Goal: Contribute content: Contribute content

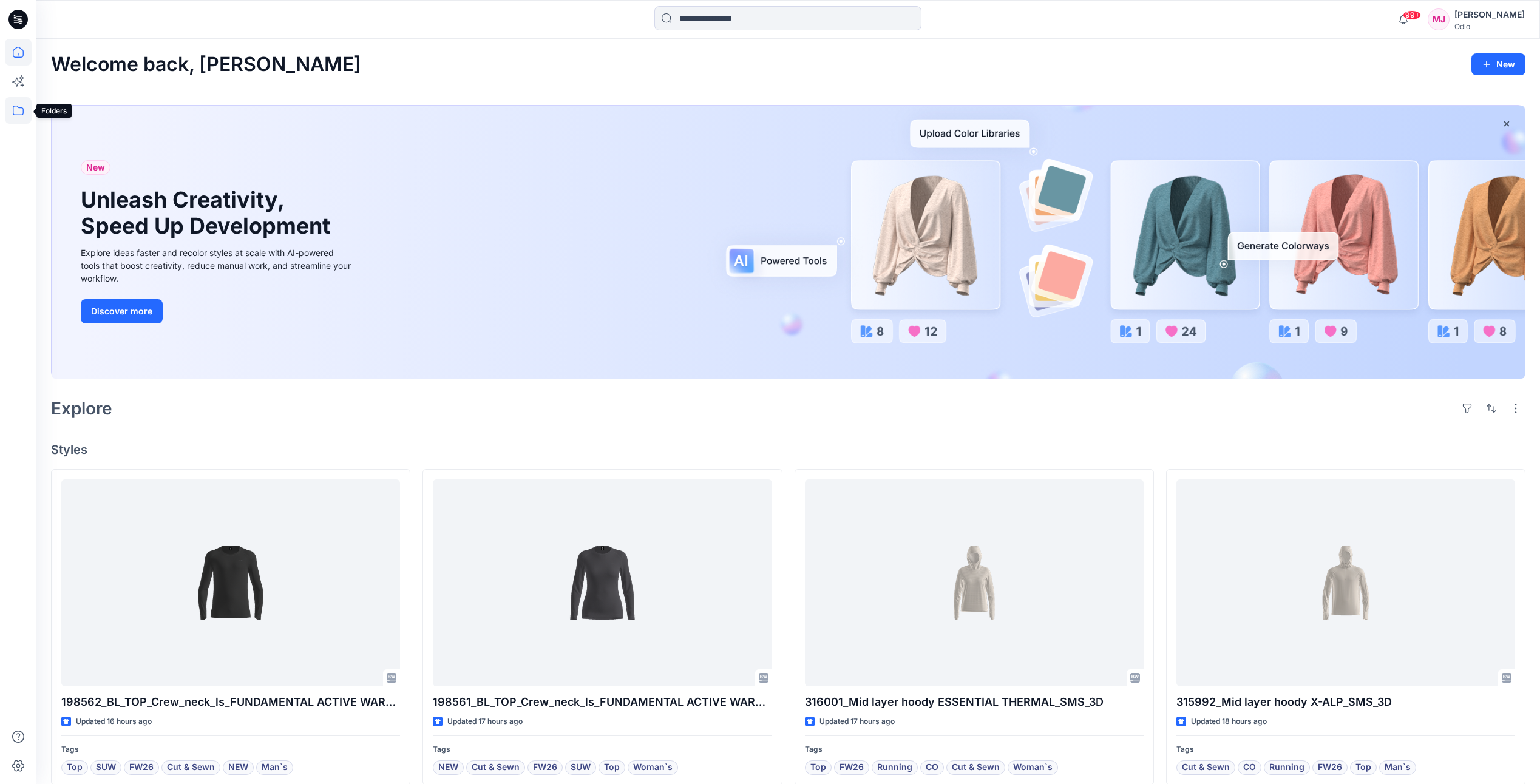
drag, startPoint x: 15, startPoint y: 105, endPoint x: 20, endPoint y: 113, distance: 9.4
click at [15, 105] on icon at bounding box center [18, 110] width 27 height 27
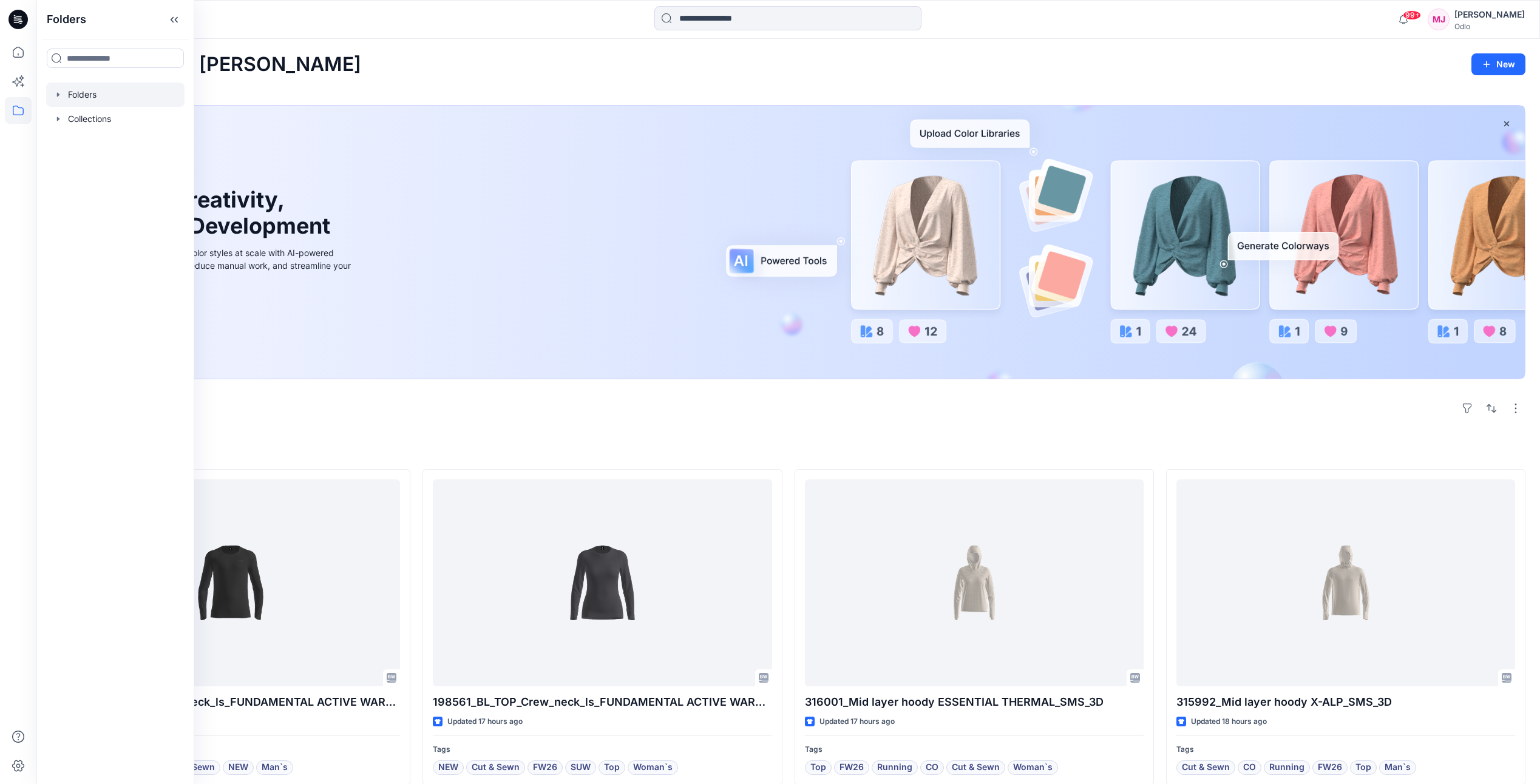
click at [74, 99] on div at bounding box center [115, 94] width 139 height 24
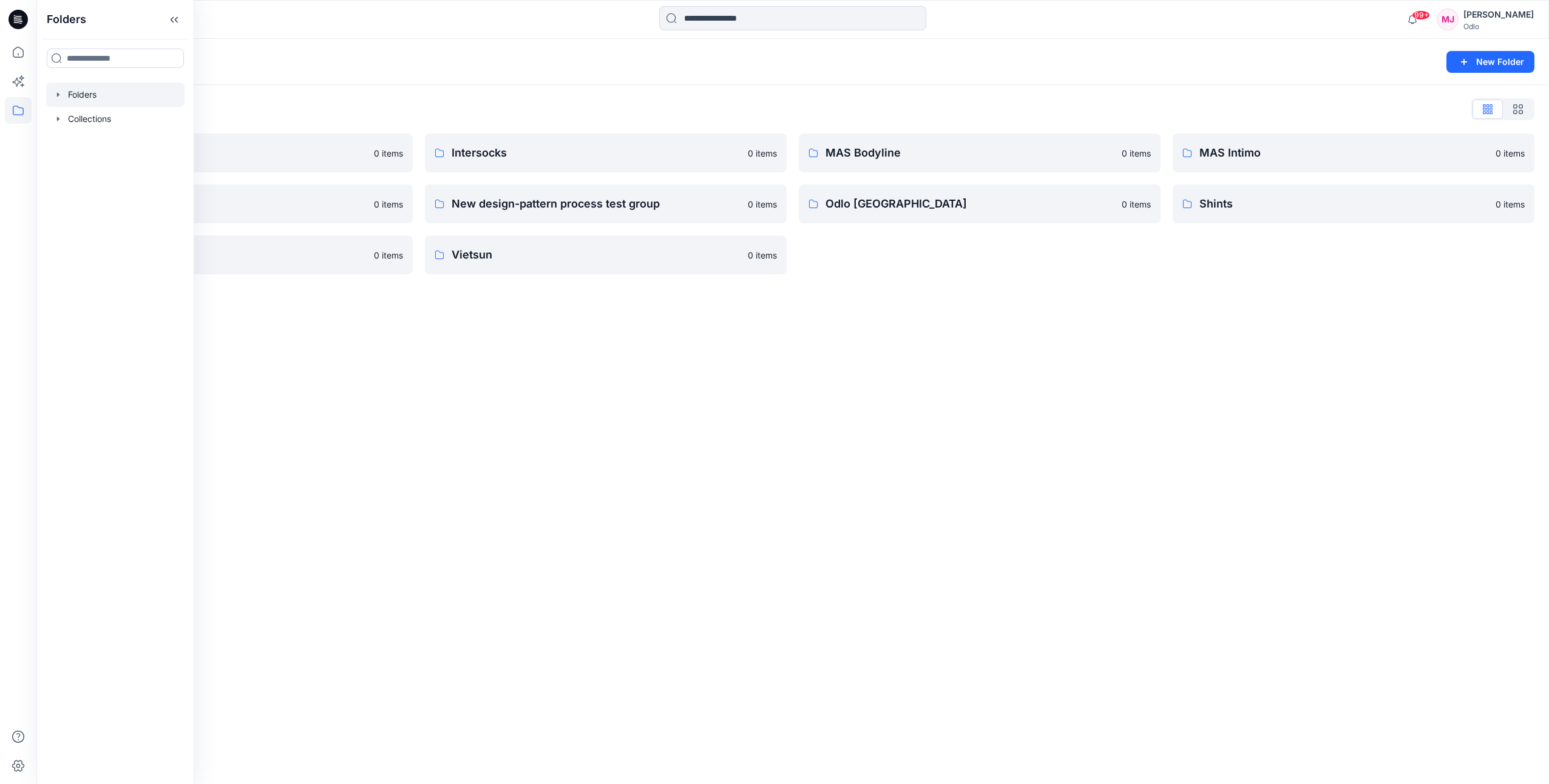
click at [432, 429] on div "Folders New Folder Folders List Gennex, Tayeh 0 items Memteks 0 items Sportstex…" at bounding box center [793, 411] width 1513 height 745
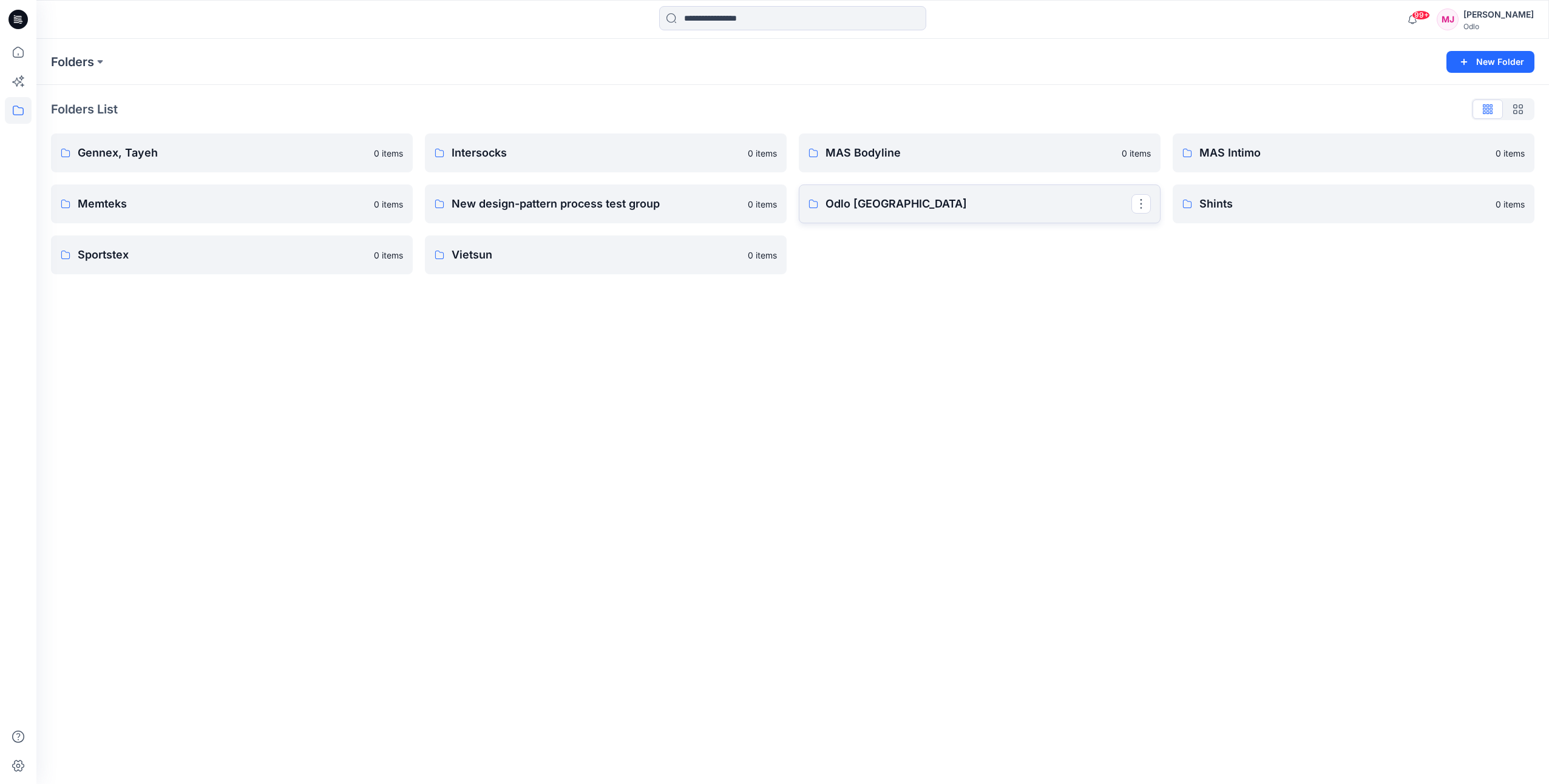
click at [909, 201] on p "Odlo [GEOGRAPHIC_DATA]" at bounding box center [978, 204] width 306 height 17
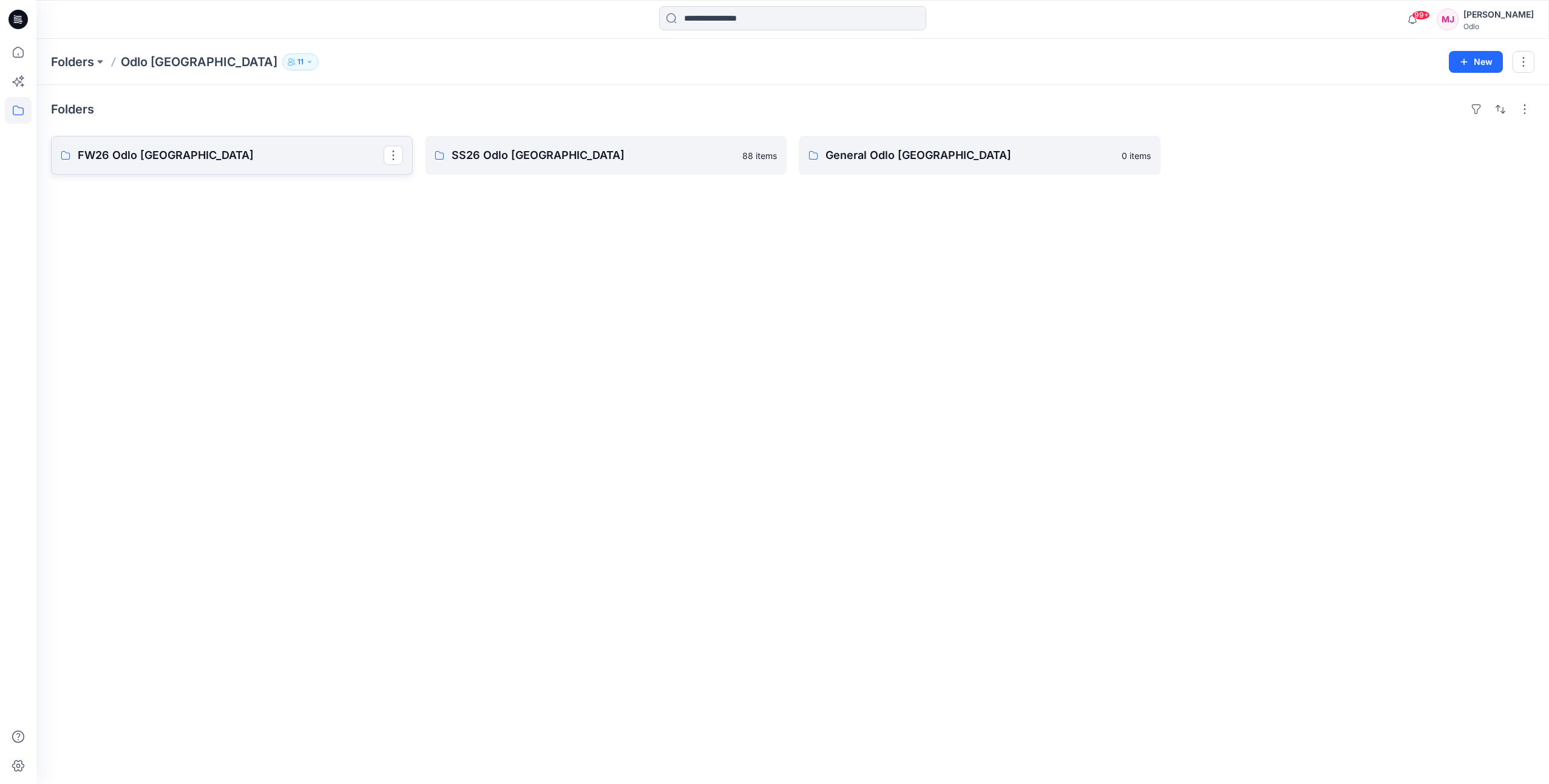
click at [187, 166] on link "FW26 Odlo [GEOGRAPHIC_DATA]" at bounding box center [231, 156] width 362 height 39
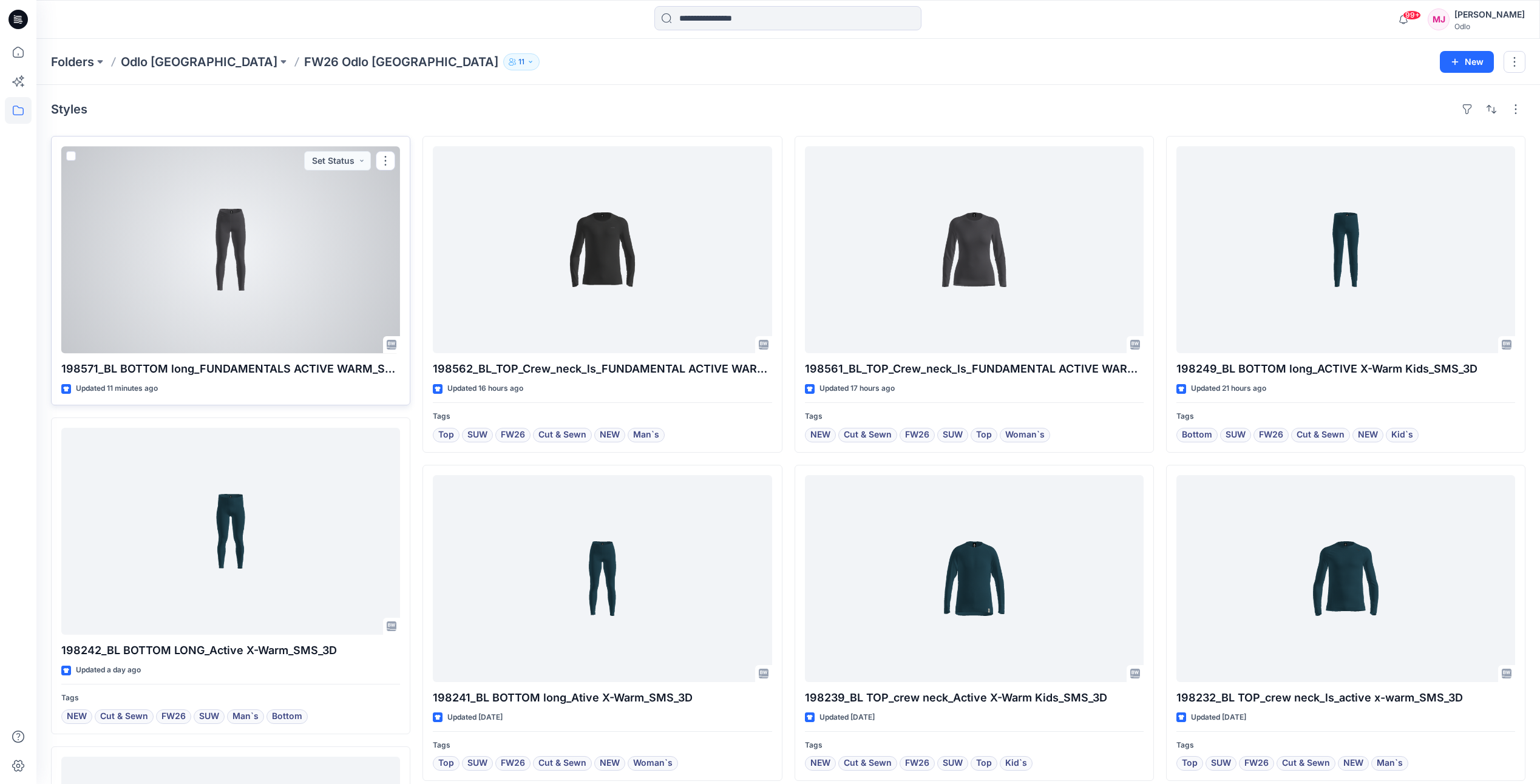
click at [292, 269] on div at bounding box center [231, 249] width 339 height 207
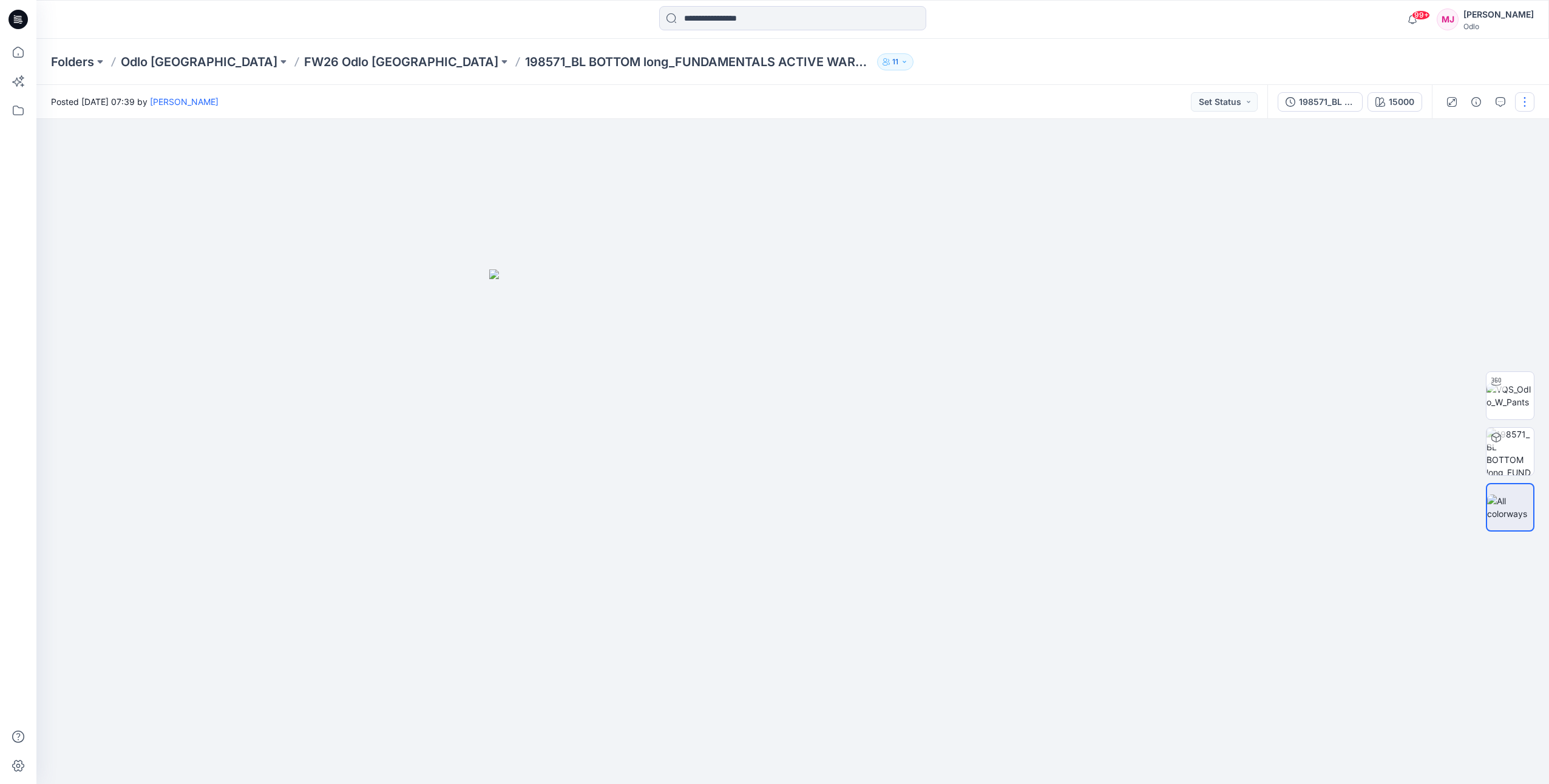
click at [1519, 108] on button "button" at bounding box center [1524, 101] width 19 height 19
click at [1447, 166] on p "Edit" at bounding box center [1448, 164] width 15 height 12
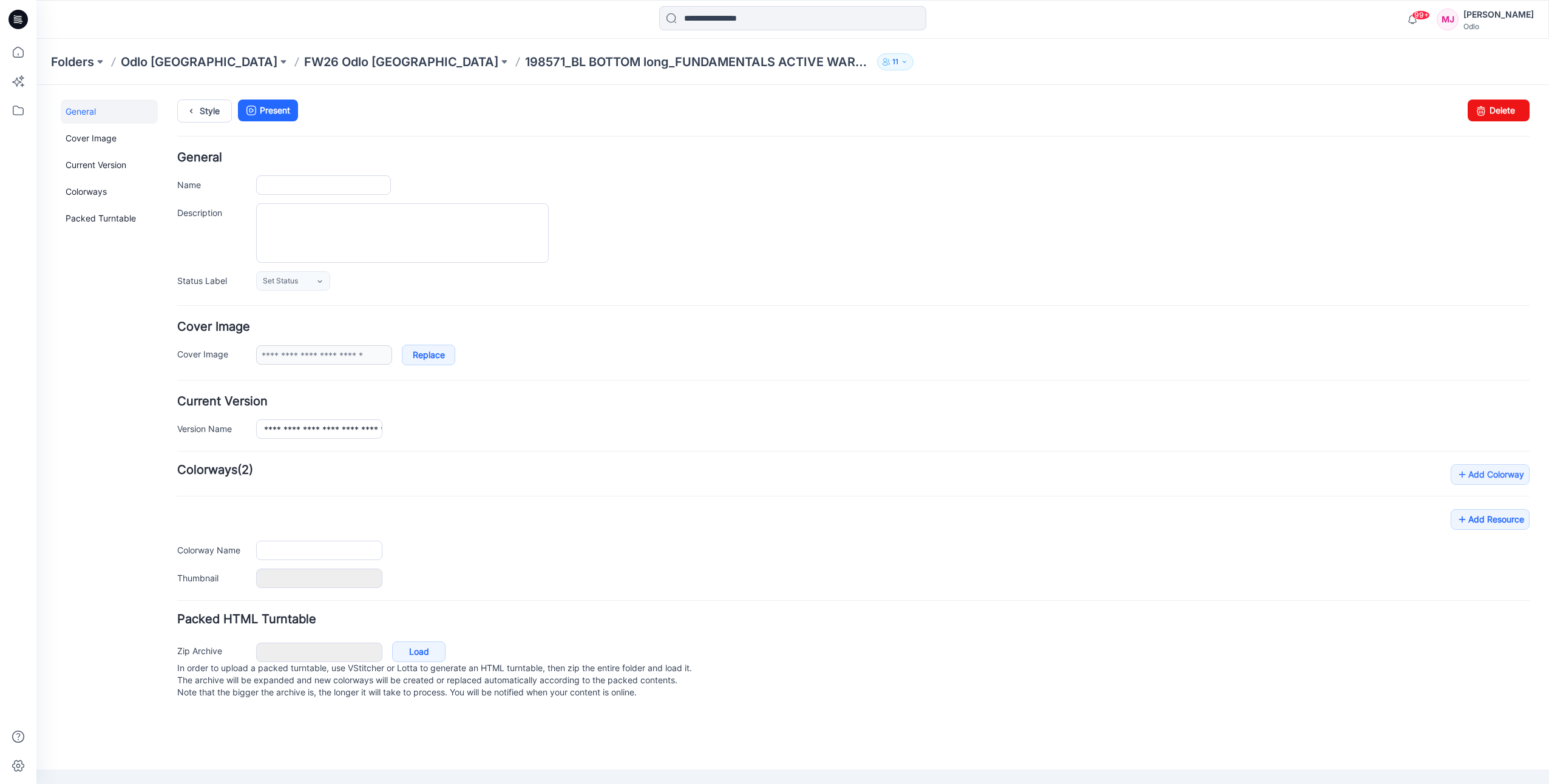
type input "**********"
type input "*****"
type input "**********"
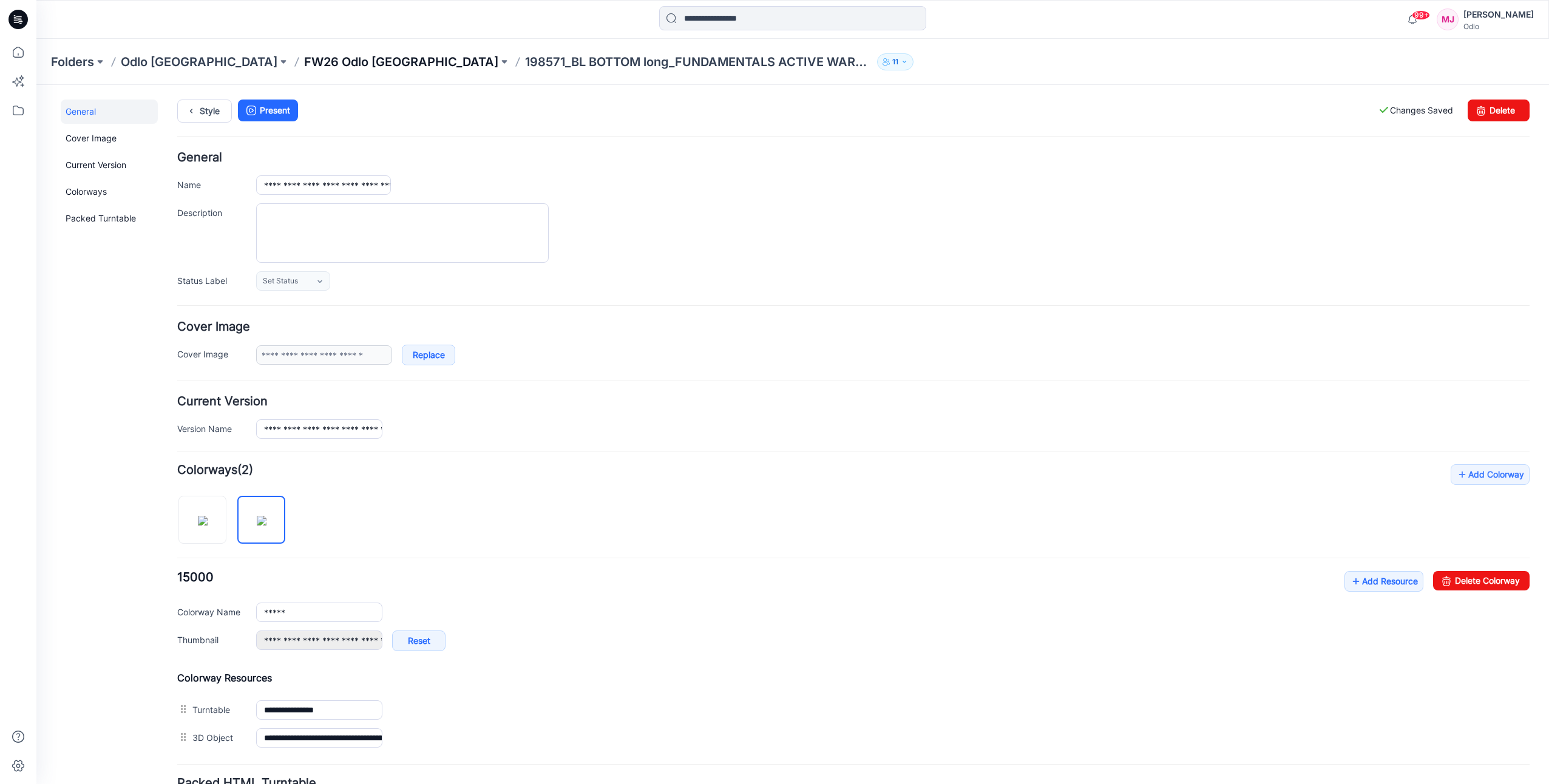
click at [325, 60] on p "FW26 Odlo [GEOGRAPHIC_DATA]" at bounding box center [401, 62] width 194 height 17
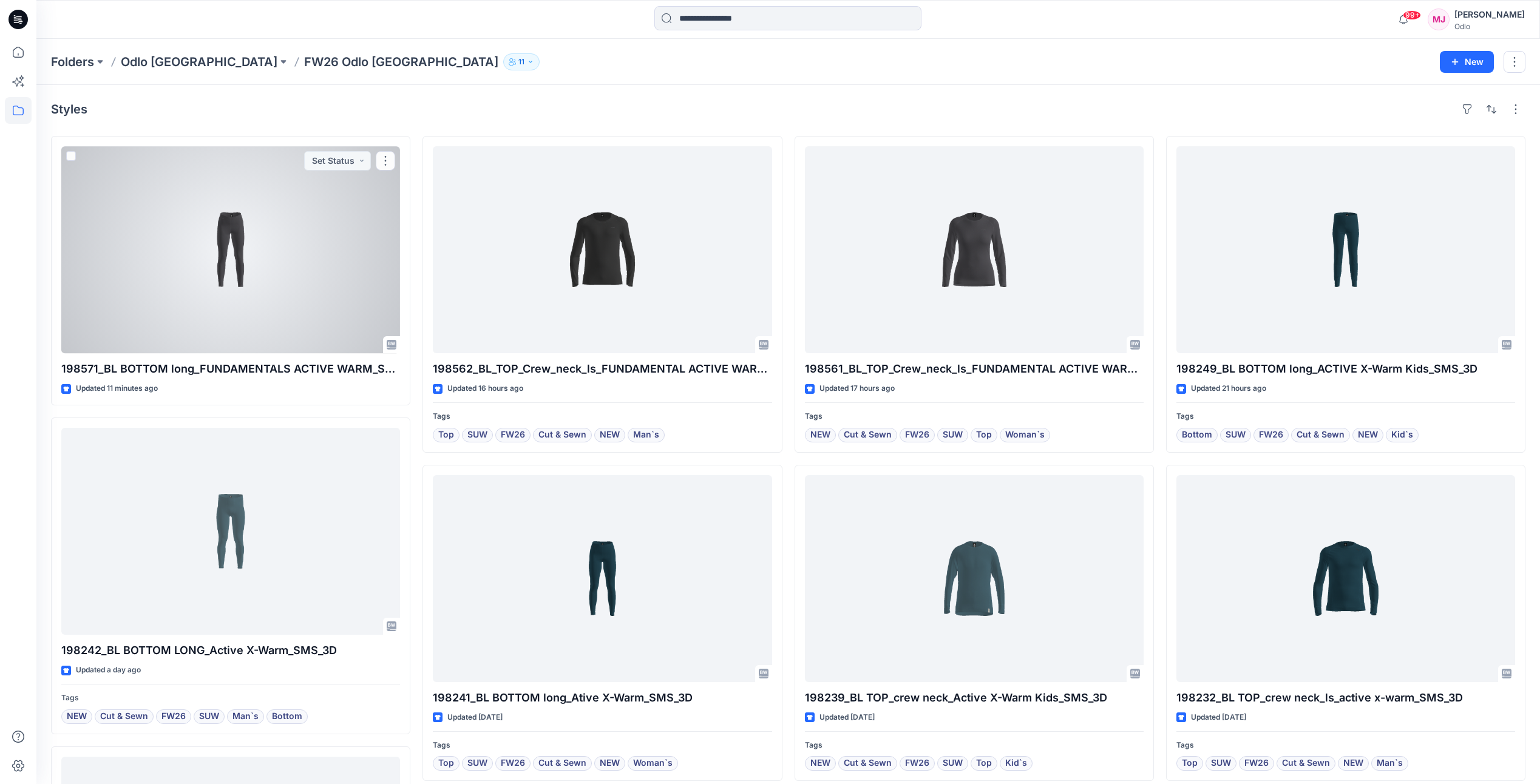
click at [310, 299] on div at bounding box center [231, 249] width 339 height 207
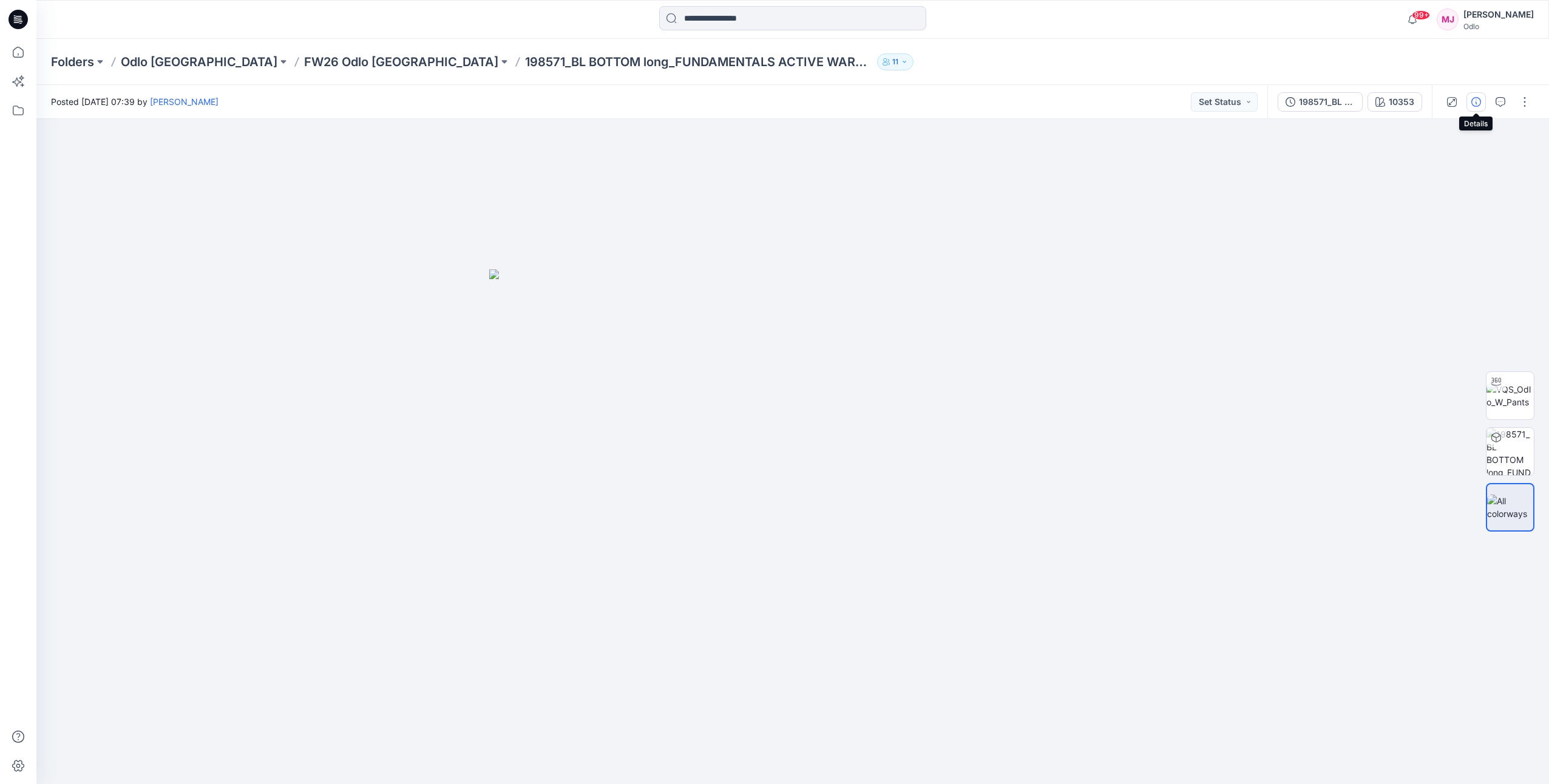
click at [1475, 108] on button "button" at bounding box center [1475, 101] width 19 height 19
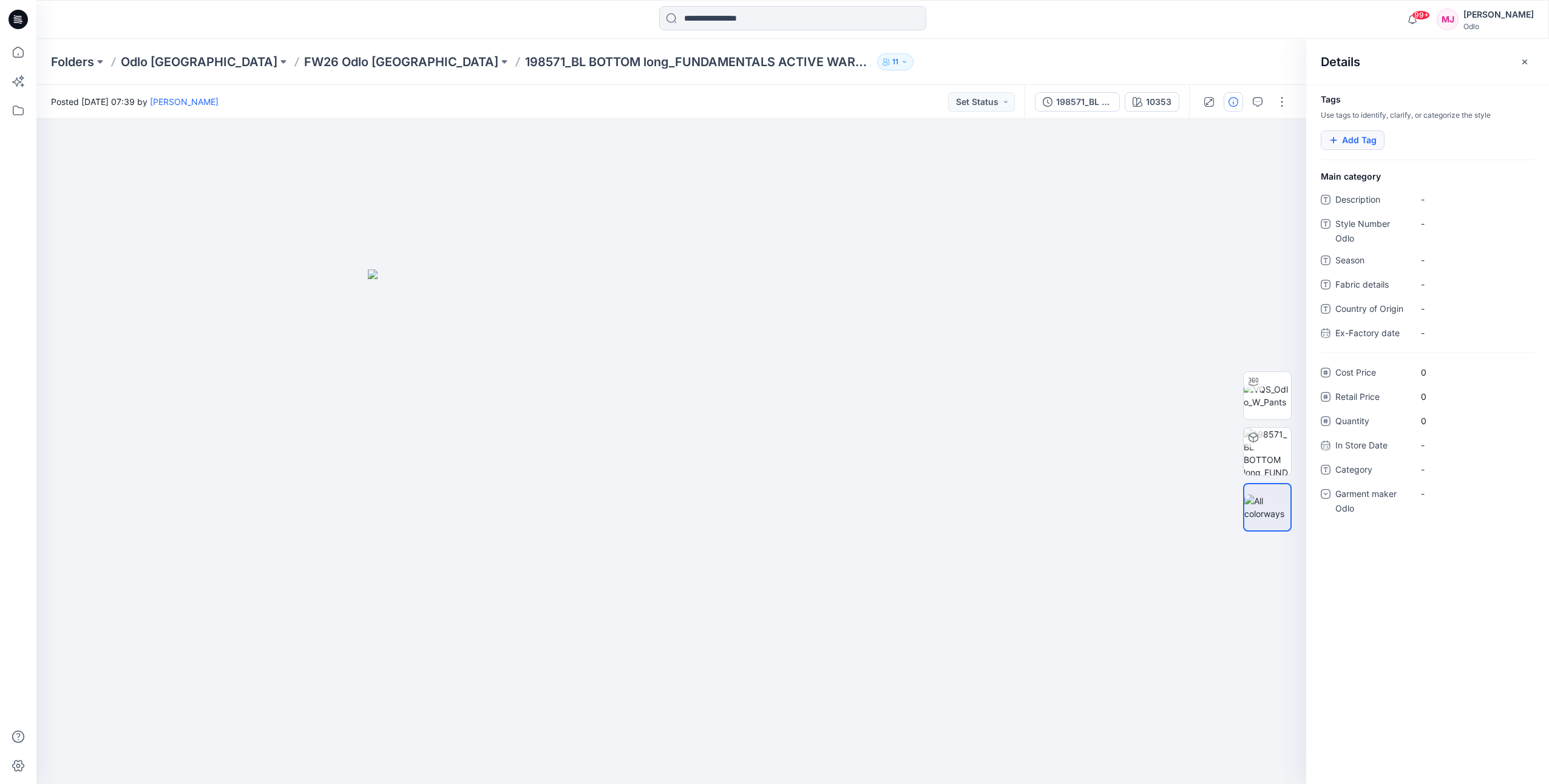
click at [1366, 140] on button "Add Tag" at bounding box center [1352, 140] width 63 height 19
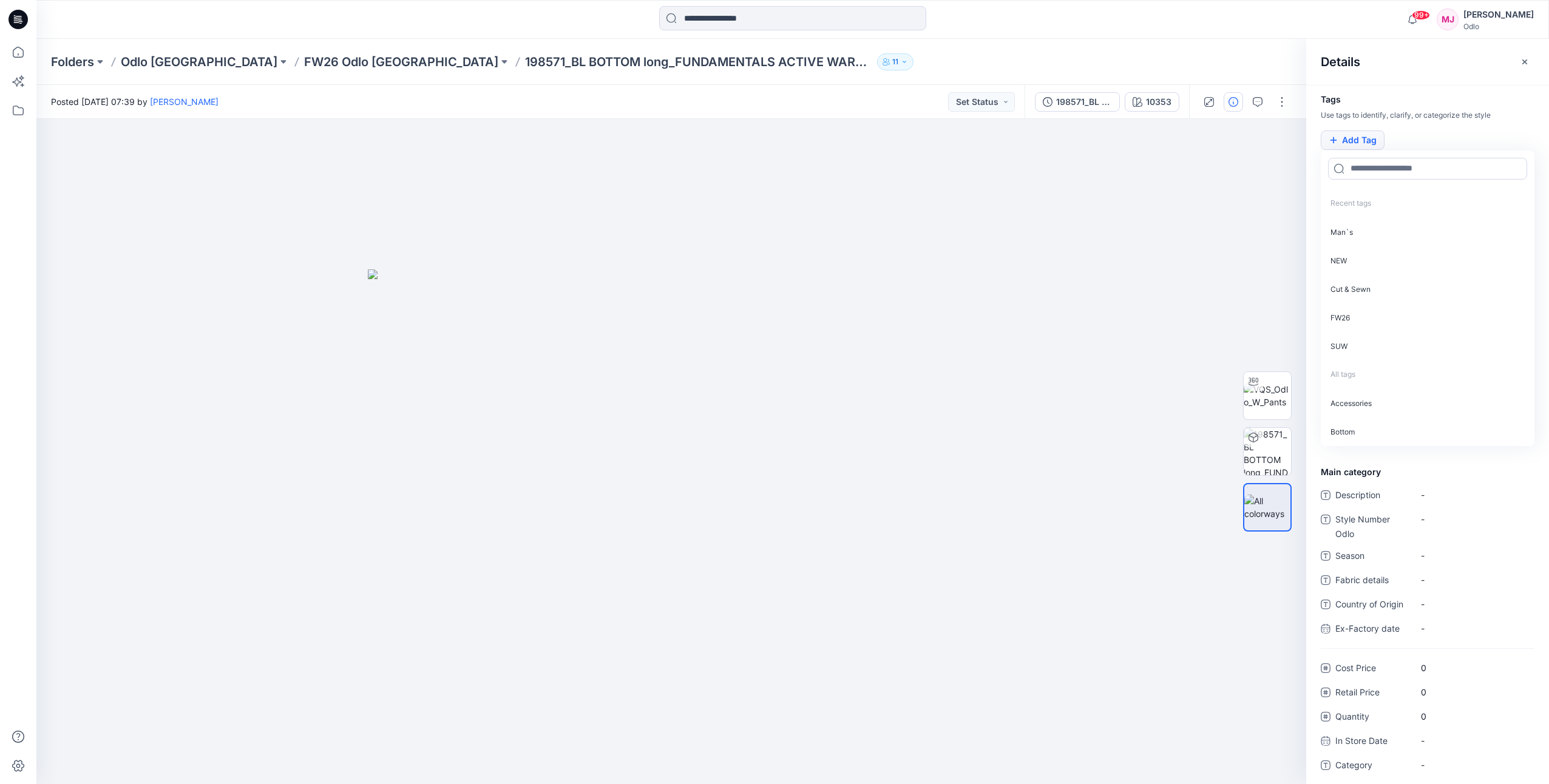
click at [1362, 139] on button "Add Tag" at bounding box center [1352, 140] width 63 height 19
click at [1410, 258] on p "NEW" at bounding box center [1427, 260] width 214 height 29
click at [1410, 258] on p "Cut & Sewn" at bounding box center [1427, 259] width 214 height 29
click at [1410, 258] on p "FW26" at bounding box center [1427, 259] width 214 height 29
click at [1410, 258] on p "SUW" at bounding box center [1427, 259] width 214 height 29
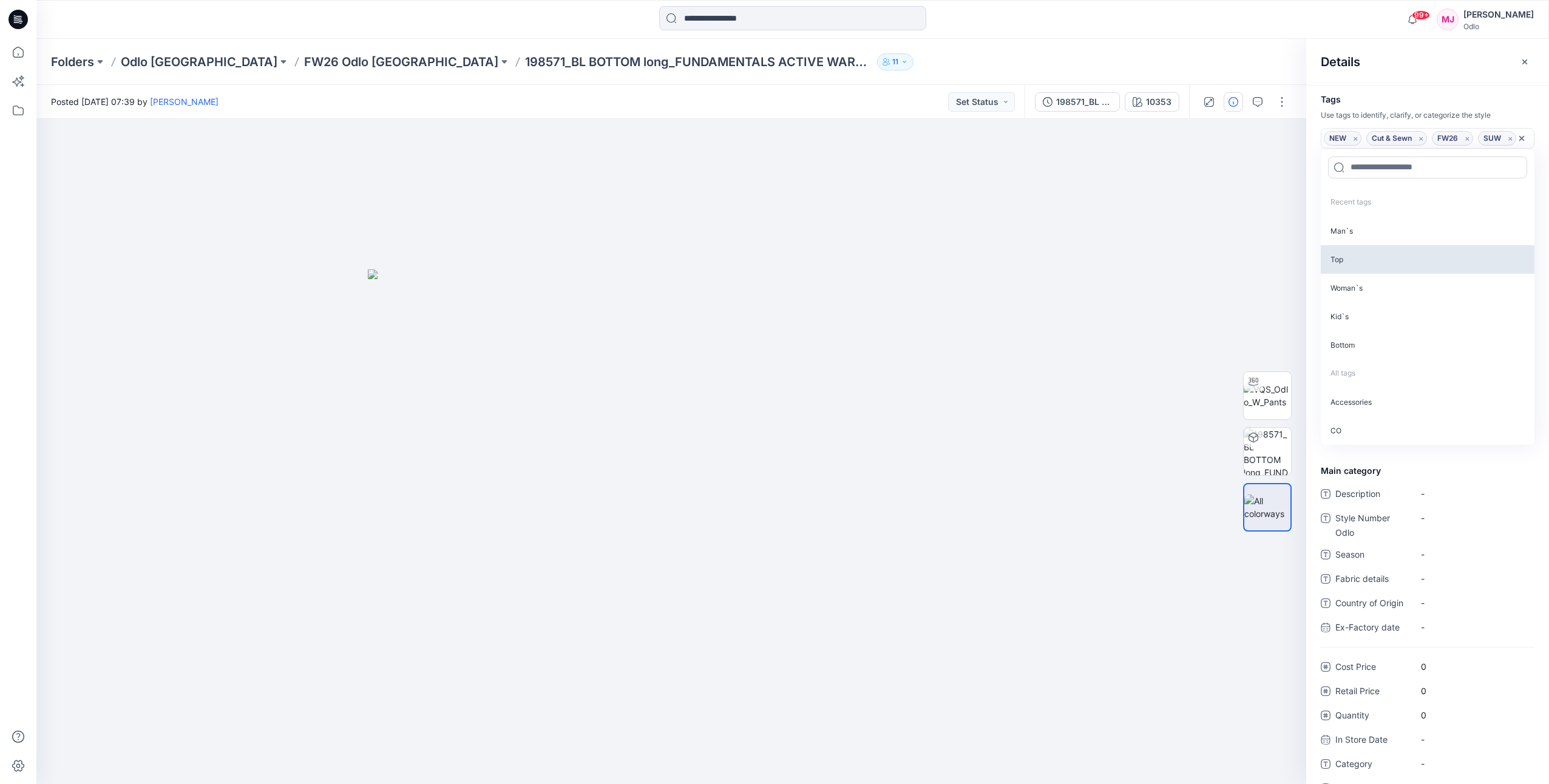
click at [1410, 258] on p "Top" at bounding box center [1427, 259] width 214 height 29
click at [1349, 161] on icon "Remove tag" at bounding box center [1351, 158] width 10 height 10
click at [1383, 344] on p "Bottom" at bounding box center [1427, 344] width 214 height 29
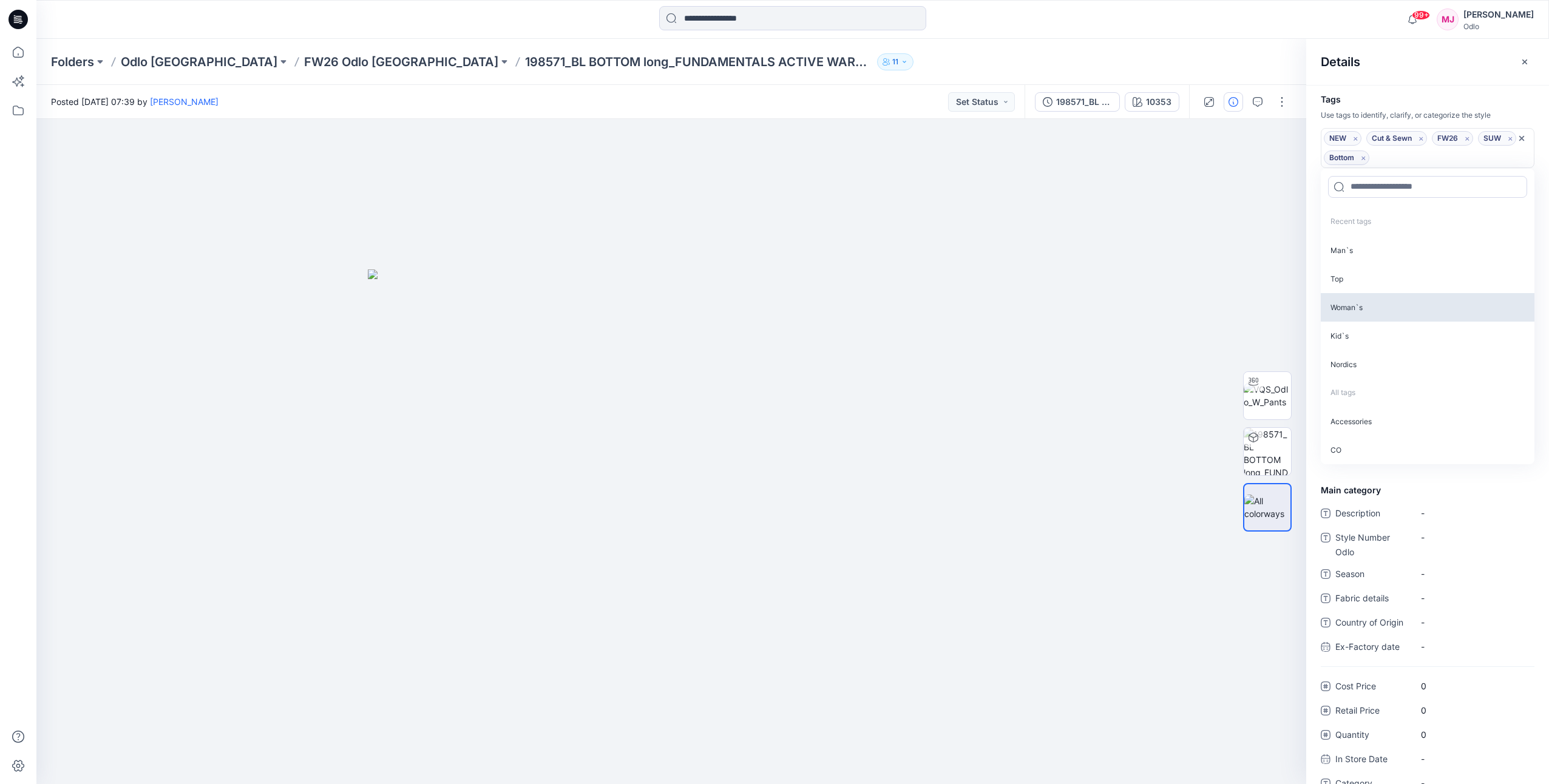
click at [1395, 303] on p "Woman`s" at bounding box center [1427, 307] width 214 height 29
click at [1417, 77] on div "Details" at bounding box center [1427, 61] width 243 height 46
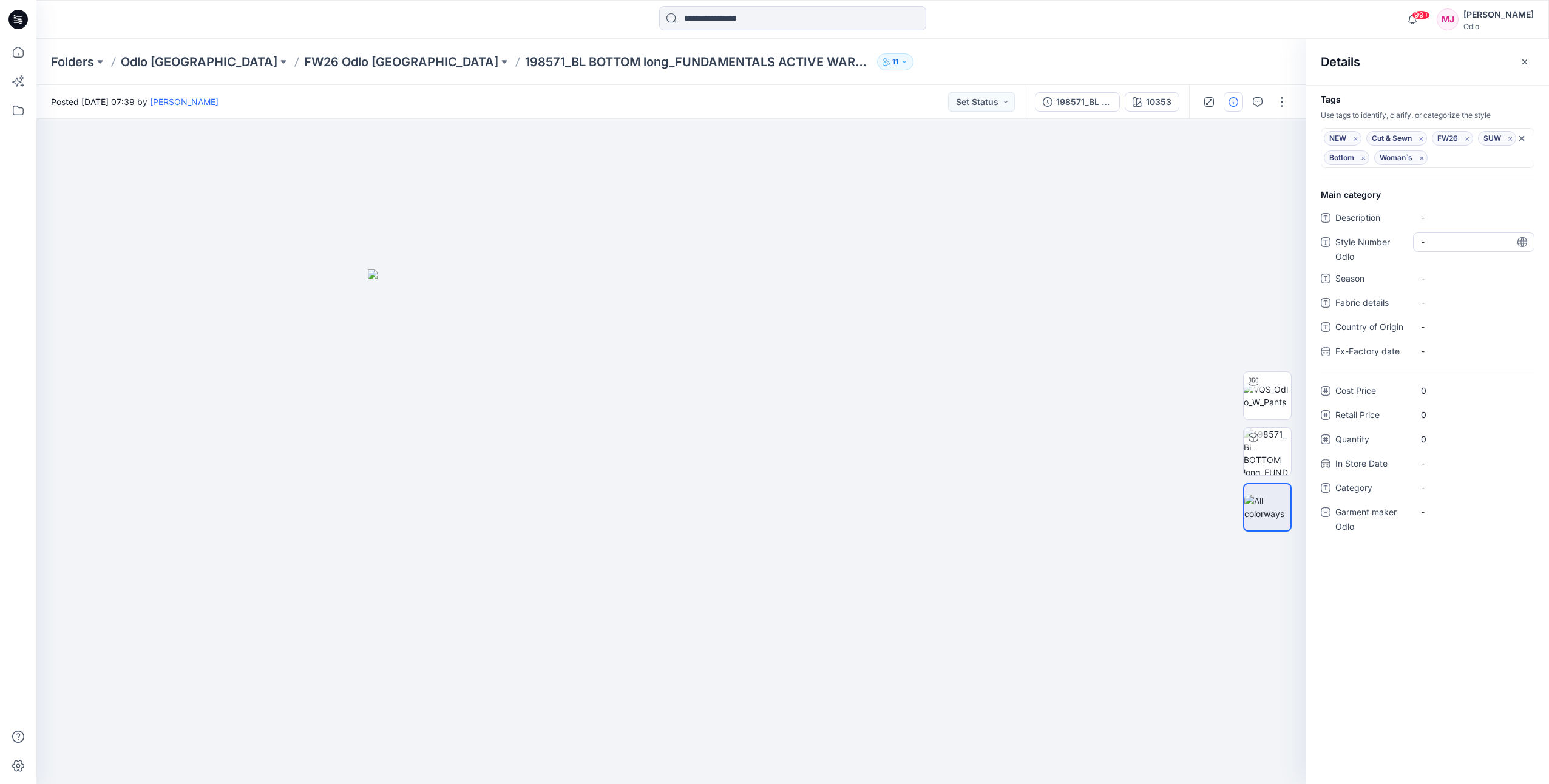
click at [1432, 248] on Odlo "-" at bounding box center [1474, 241] width 105 height 12
type textarea "******"
click at [1446, 512] on div "-" at bounding box center [1473, 512] width 122 height 19
click at [1465, 587] on div "Odlo [GEOGRAPHIC_DATA]" at bounding box center [1474, 587] width 117 height 24
click at [1205, 70] on div "Folders Odlo Romania FW26 Odlo Romania 198571_BL BOTTOM long_FUNDAMENTALS ACTIV…" at bounding box center [793, 62] width 1513 height 46
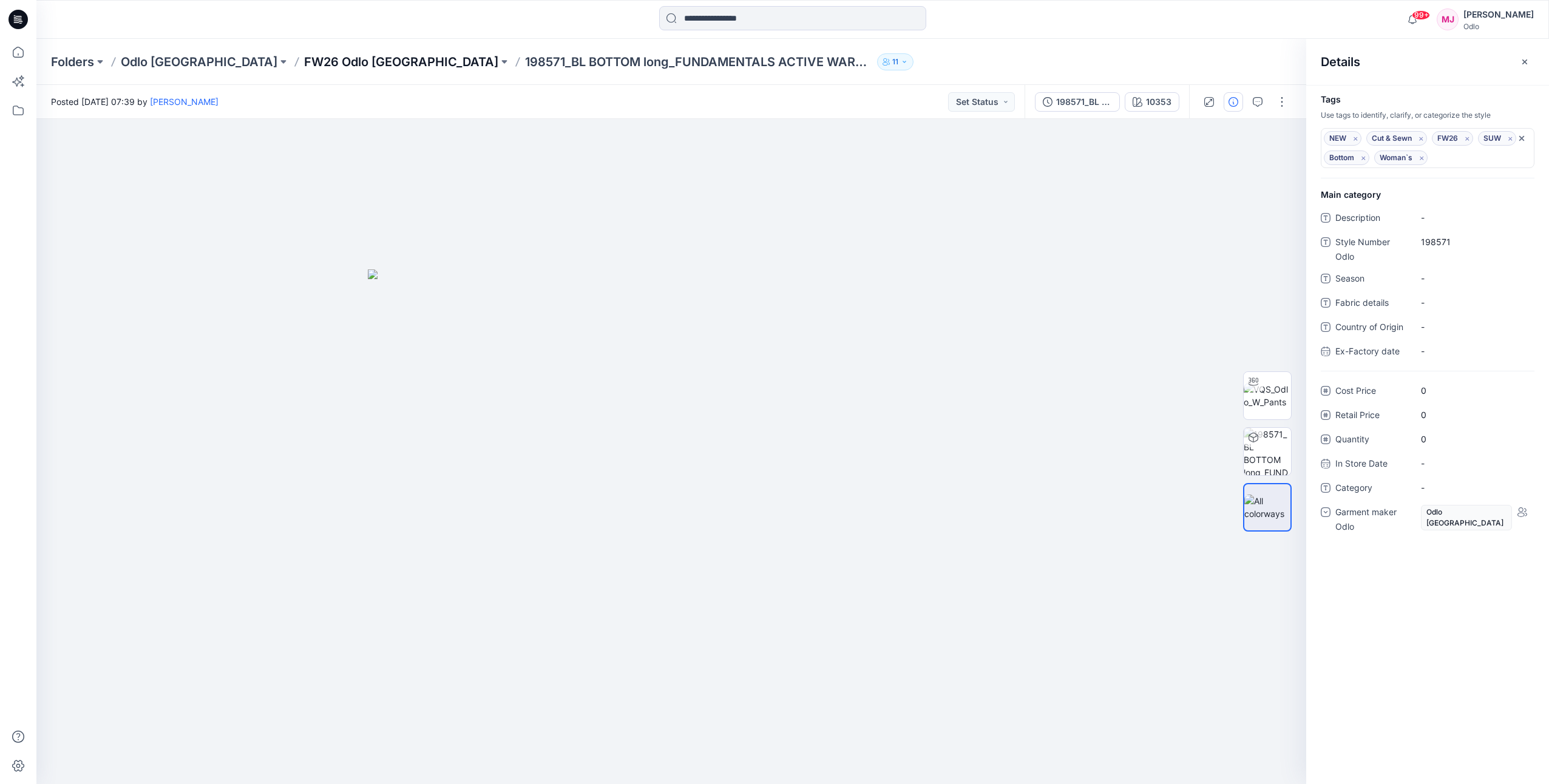
click at [304, 61] on p "FW26 Odlo [GEOGRAPHIC_DATA]" at bounding box center [401, 62] width 194 height 17
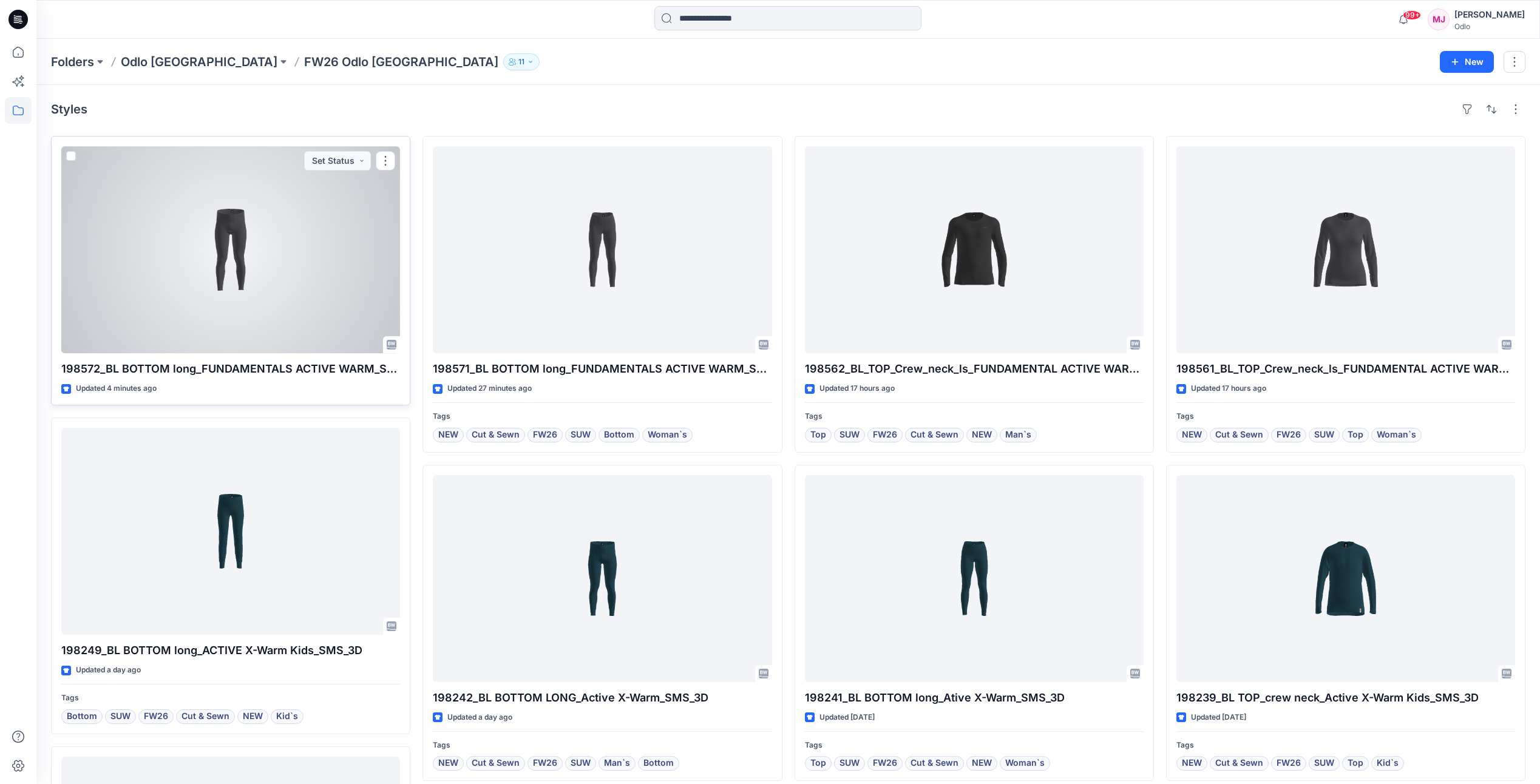
click at [244, 274] on div at bounding box center [231, 249] width 339 height 207
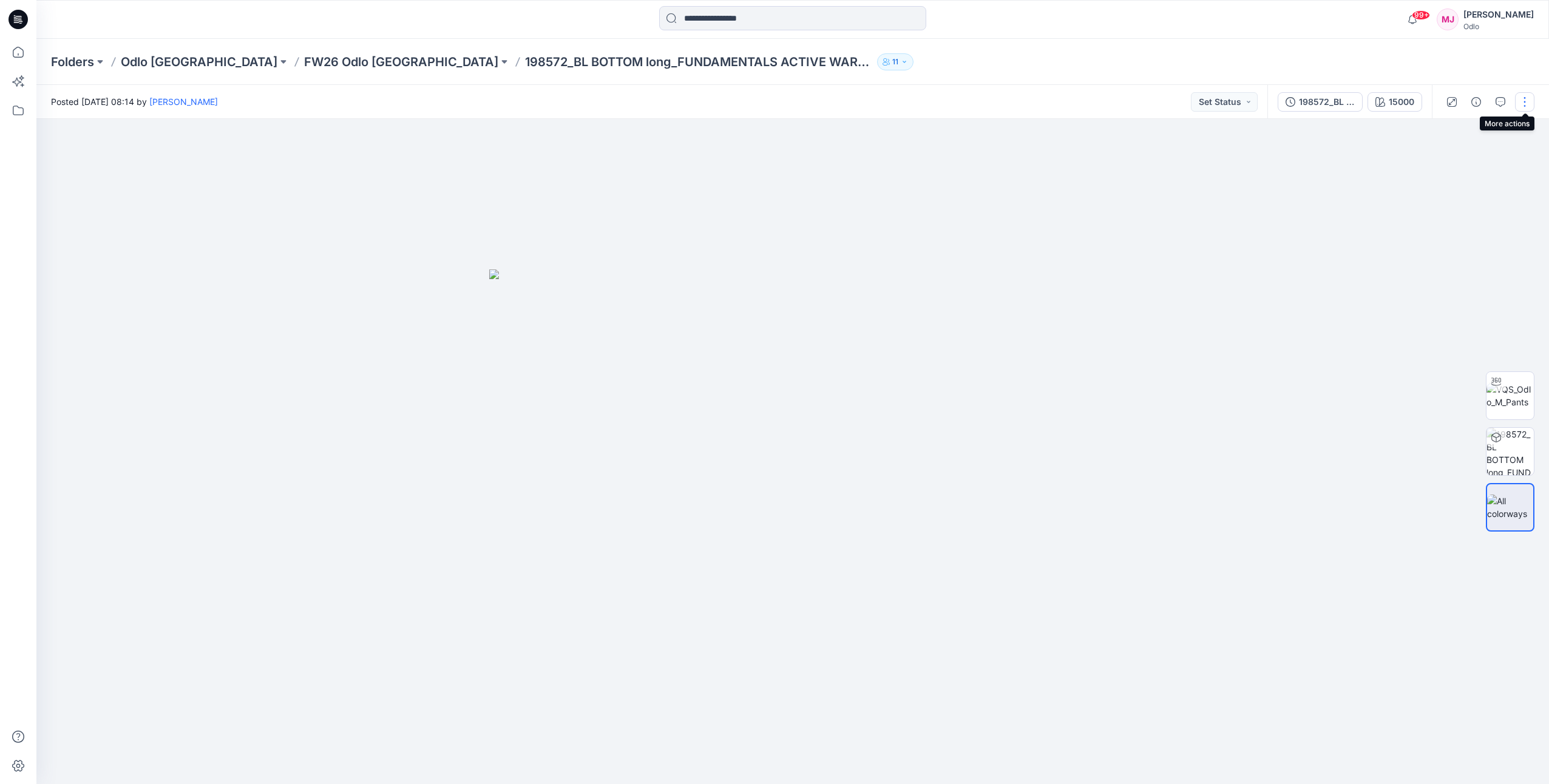
click at [1527, 102] on button "button" at bounding box center [1524, 101] width 19 height 19
click at [1475, 158] on button "Edit" at bounding box center [1474, 164] width 111 height 22
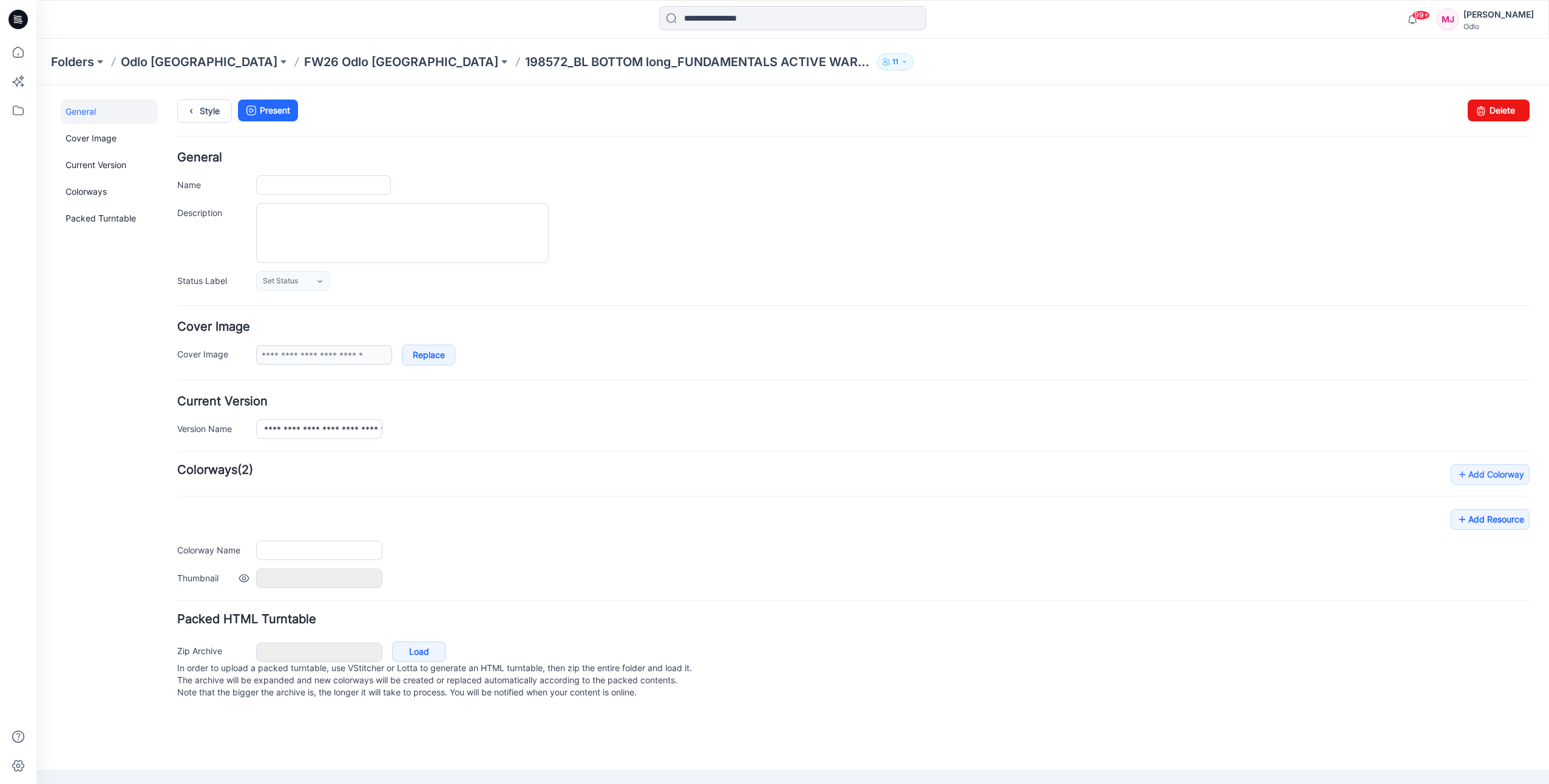
type input "**********"
type input "*****"
type input "**********"
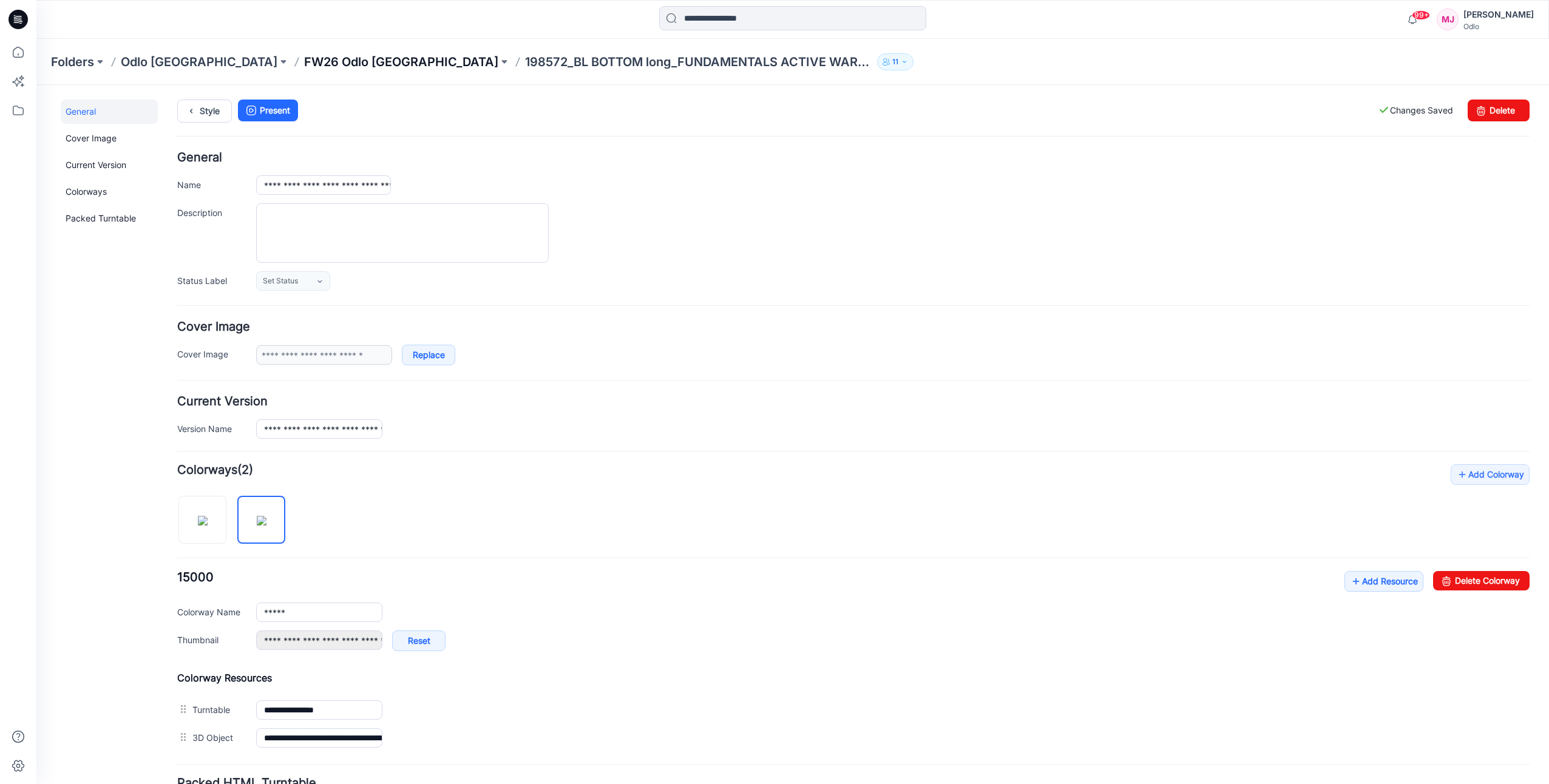
click at [304, 63] on p "FW26 Odlo [GEOGRAPHIC_DATA]" at bounding box center [401, 62] width 194 height 17
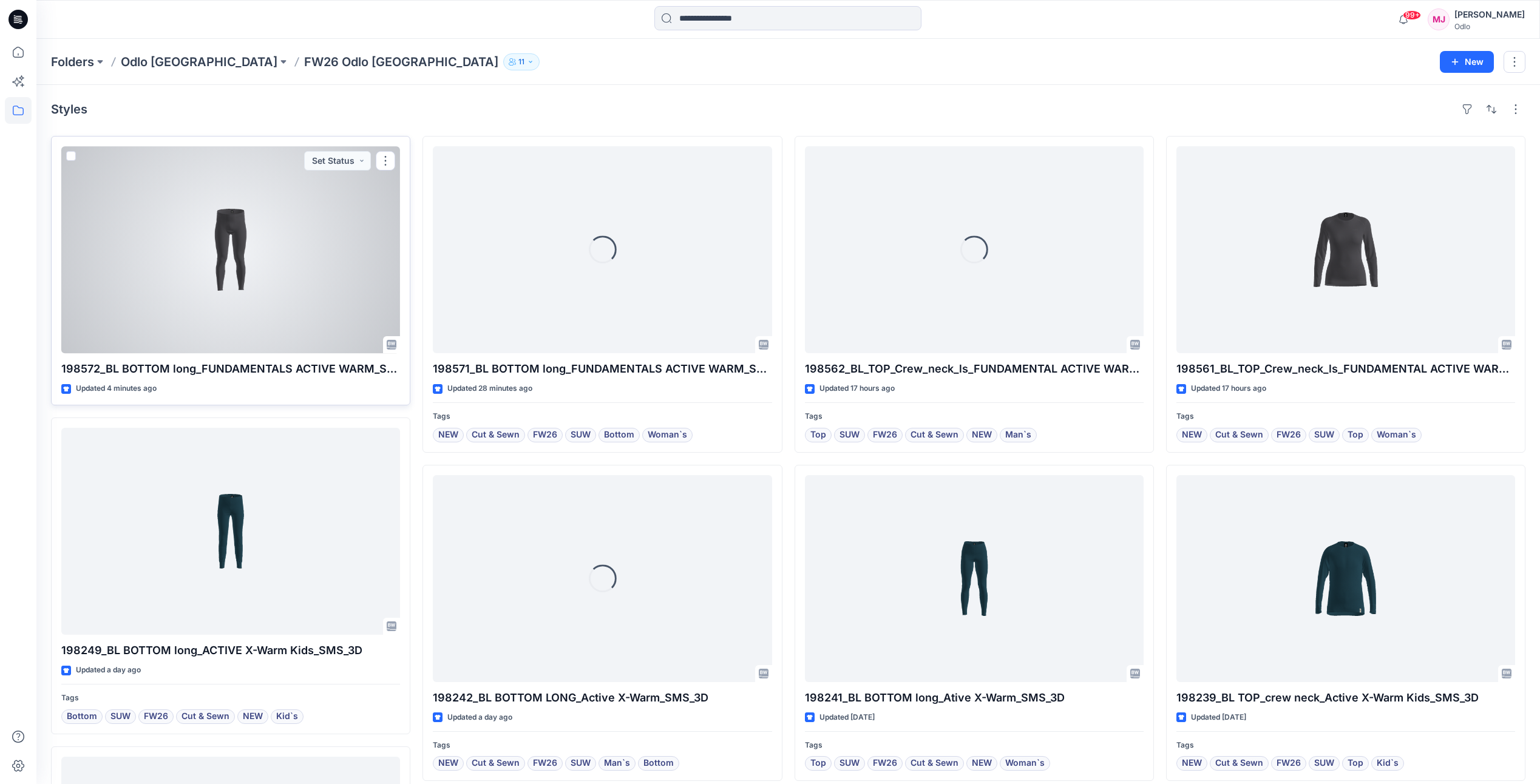
click at [309, 256] on div at bounding box center [231, 249] width 339 height 207
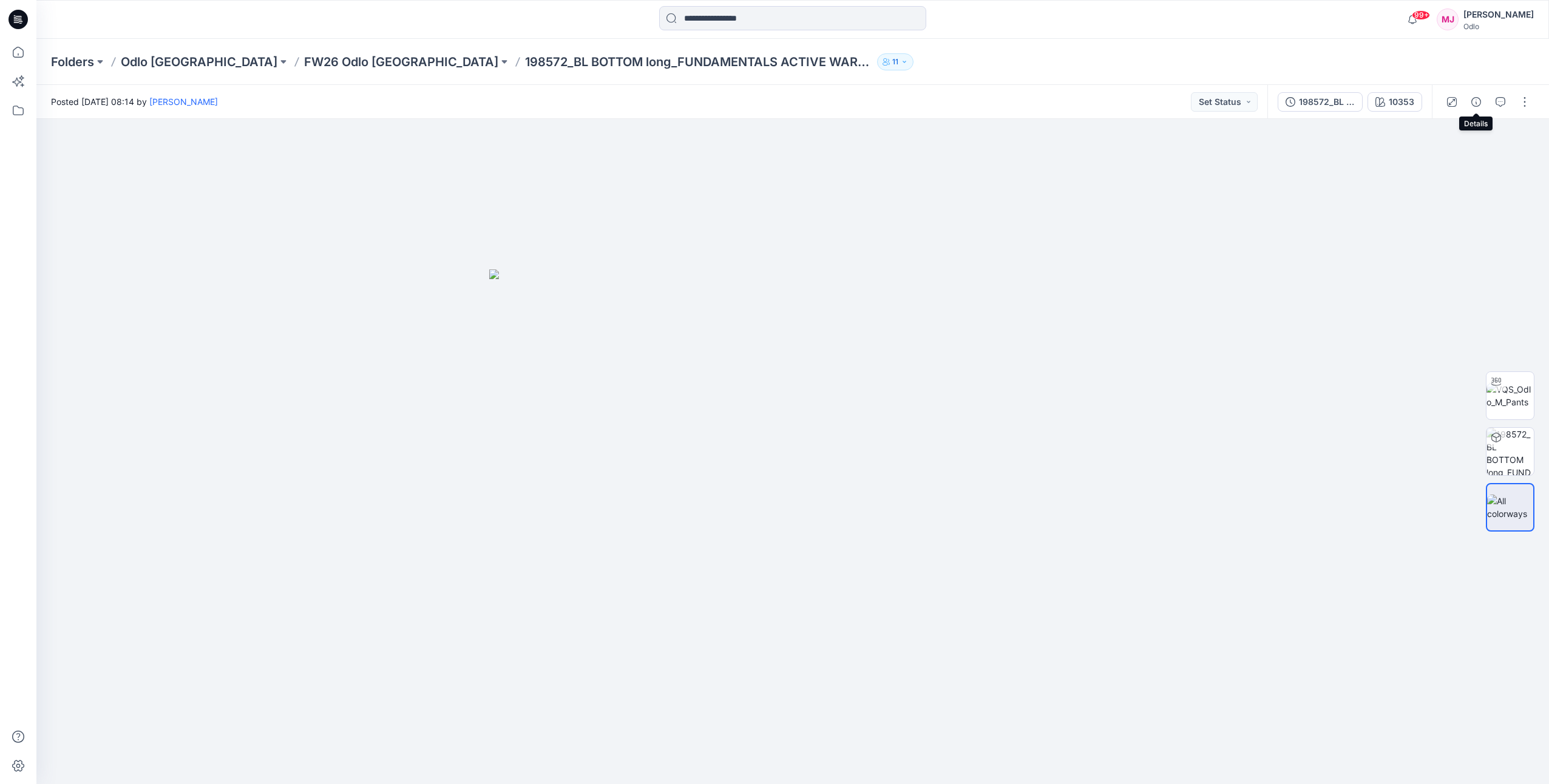
click at [1481, 103] on icon "button" at bounding box center [1476, 101] width 10 height 10
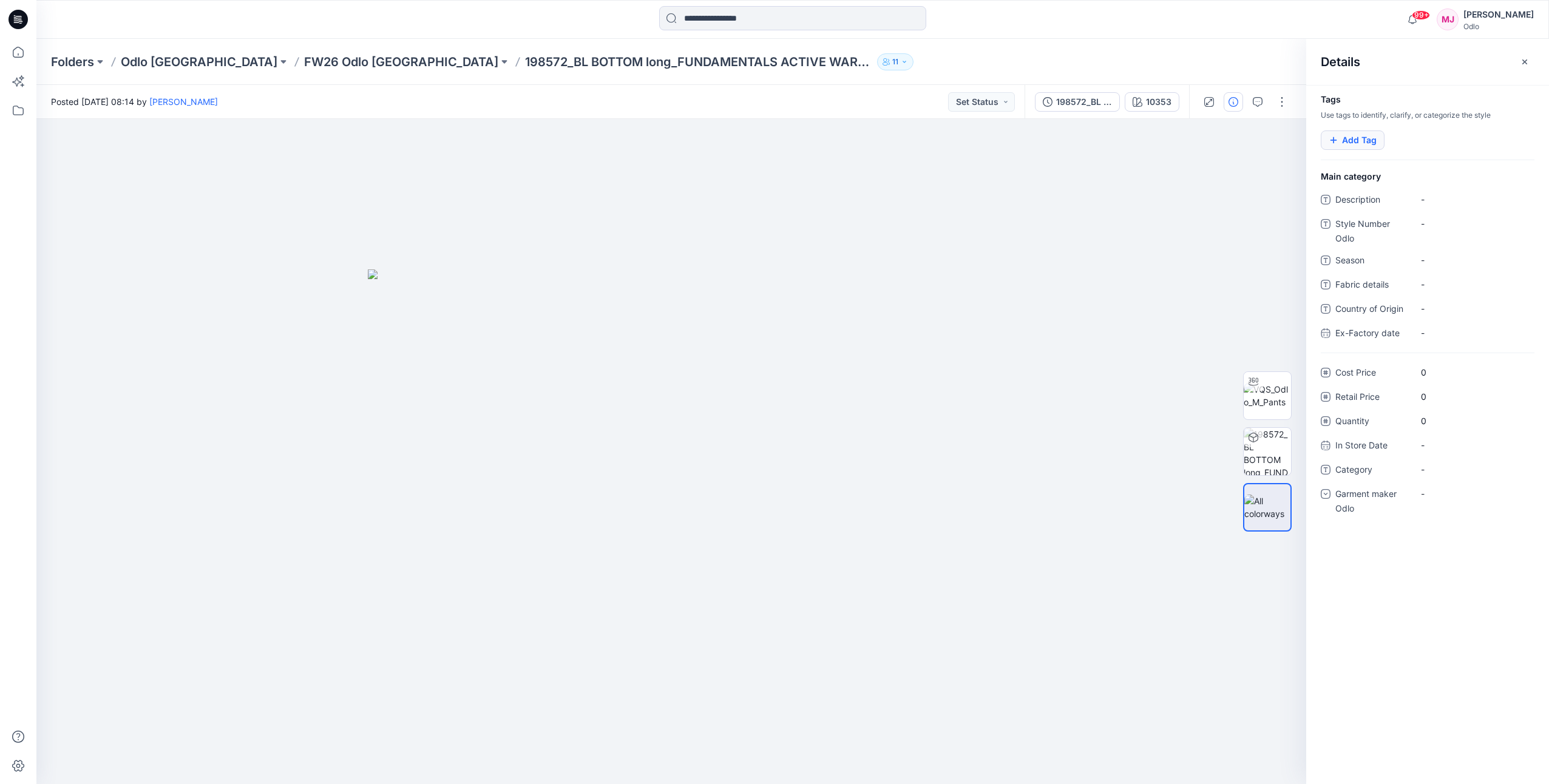
click at [1353, 142] on button "Add Tag" at bounding box center [1352, 140] width 63 height 19
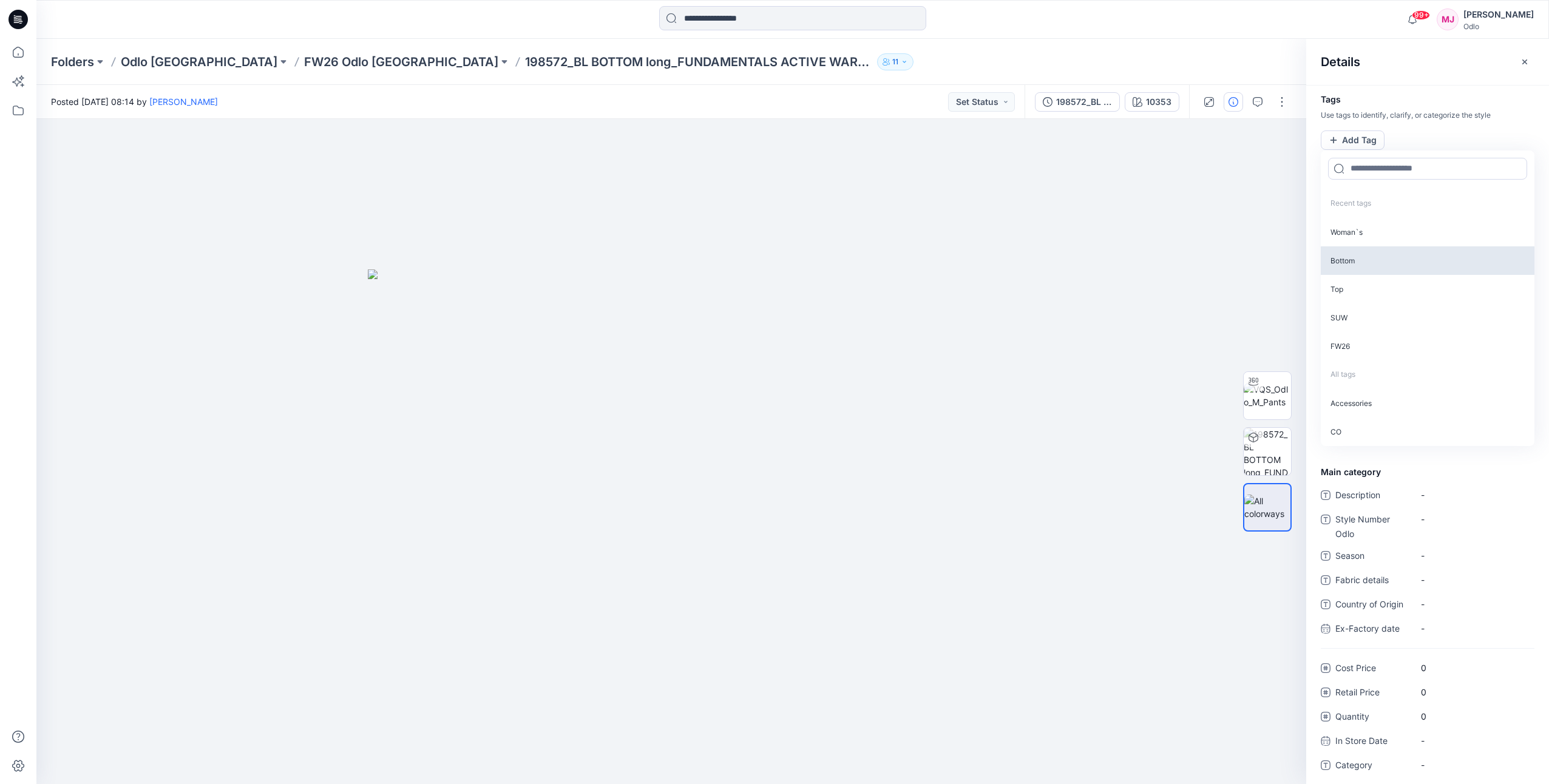
click at [1359, 255] on p "Bottom" at bounding box center [1427, 260] width 214 height 29
click at [1353, 277] on p "SUW" at bounding box center [1427, 288] width 214 height 29
click at [1355, 282] on p "FW26" at bounding box center [1427, 288] width 214 height 29
click at [1358, 288] on p "Cut & Sewn" at bounding box center [1427, 288] width 214 height 29
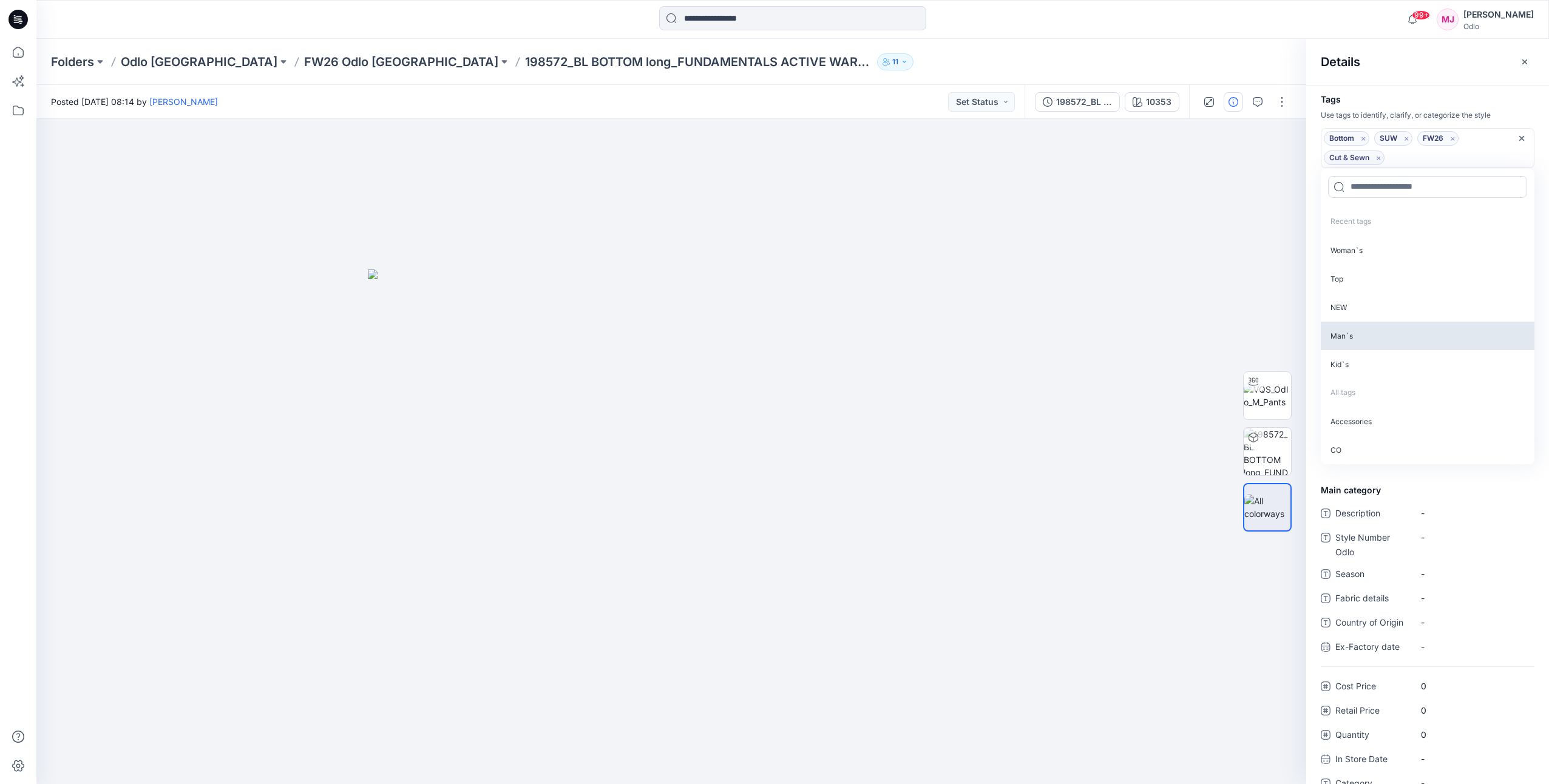
click at [1359, 300] on p "NEW" at bounding box center [1427, 307] width 214 height 29
drag, startPoint x: 1357, startPoint y: 310, endPoint x: 1366, endPoint y: 237, distance: 73.6
click at [1357, 310] on p "Man`s" at bounding box center [1427, 307] width 214 height 29
click at [1409, 62] on div "Details" at bounding box center [1427, 61] width 243 height 46
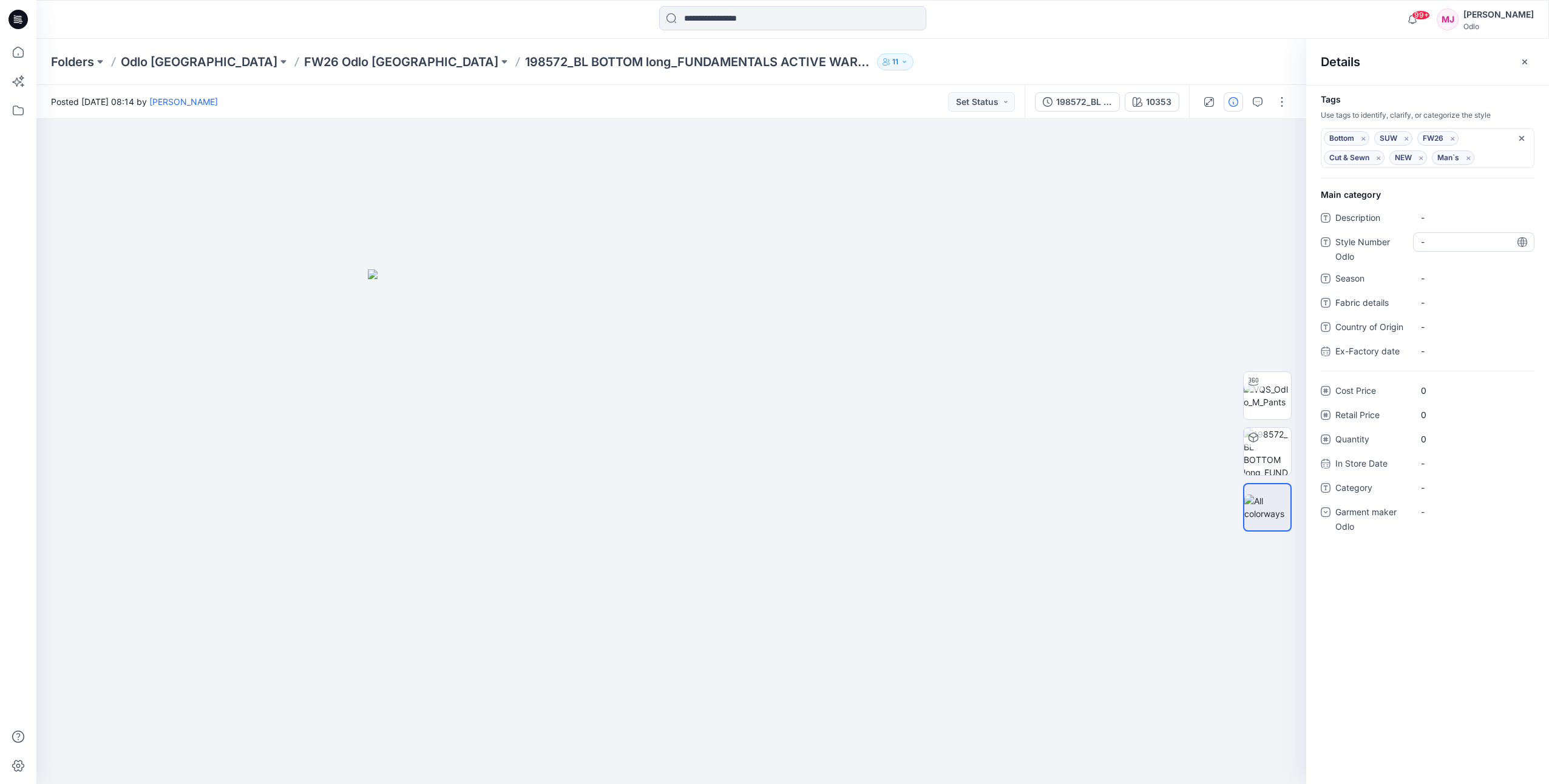
click at [1444, 245] on Odlo "-" at bounding box center [1474, 241] width 105 height 12
click at [1444, 245] on textarea at bounding box center [1473, 241] width 122 height 19
type textarea "******"
click at [1447, 516] on div "-" at bounding box center [1473, 512] width 122 height 19
click at [1448, 584] on div "Odlo [GEOGRAPHIC_DATA]" at bounding box center [1474, 587] width 117 height 24
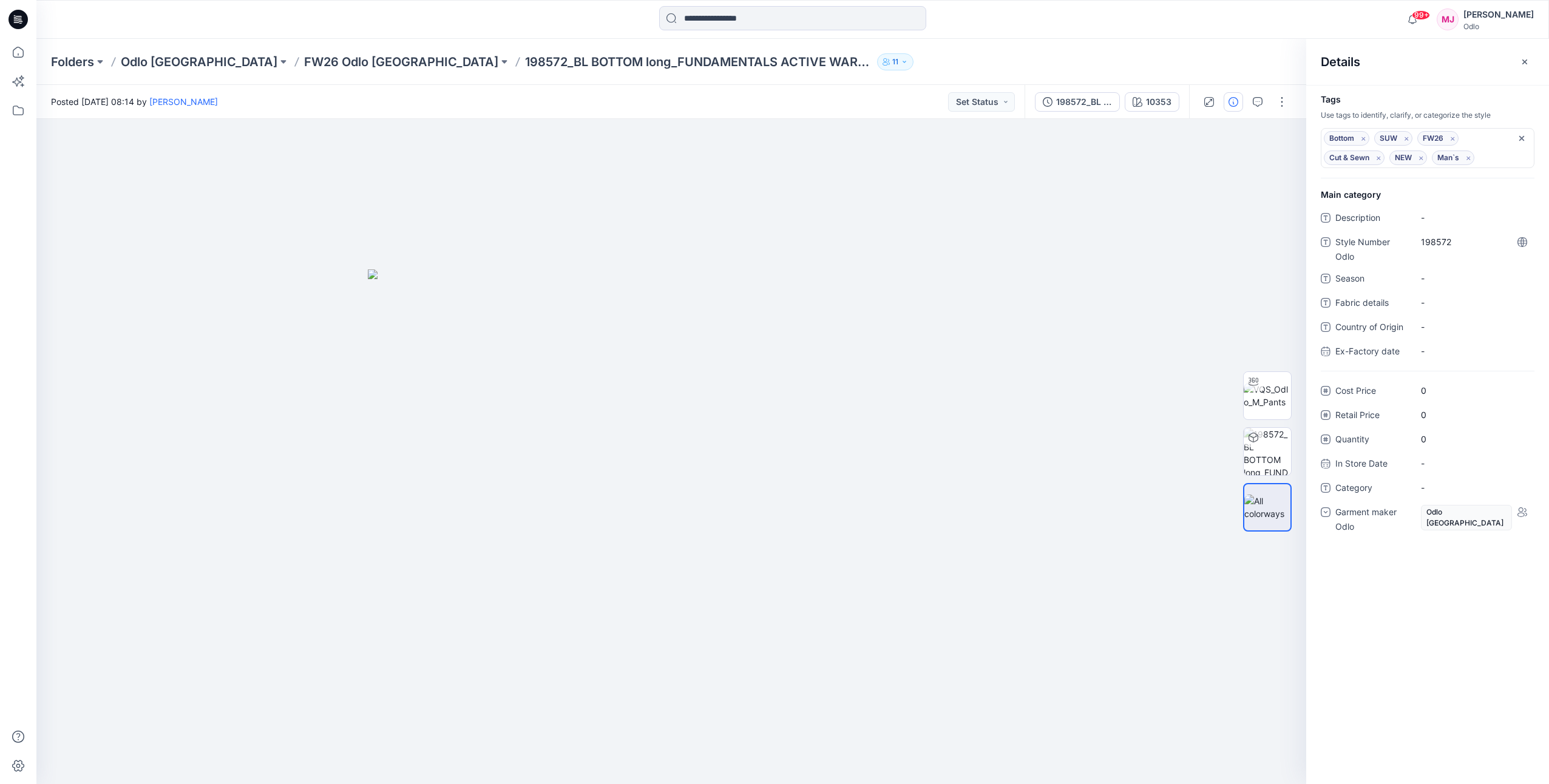
click at [913, 57] on div "Folders Odlo Romania FW26 Odlo Romania 198572_BL BOTTOM long_FUNDAMENTALS ACTIV…" at bounding box center [745, 62] width 1389 height 17
click at [304, 61] on p "FW26 Odlo [GEOGRAPHIC_DATA]" at bounding box center [401, 62] width 194 height 17
